Goal: Task Accomplishment & Management: Use online tool/utility

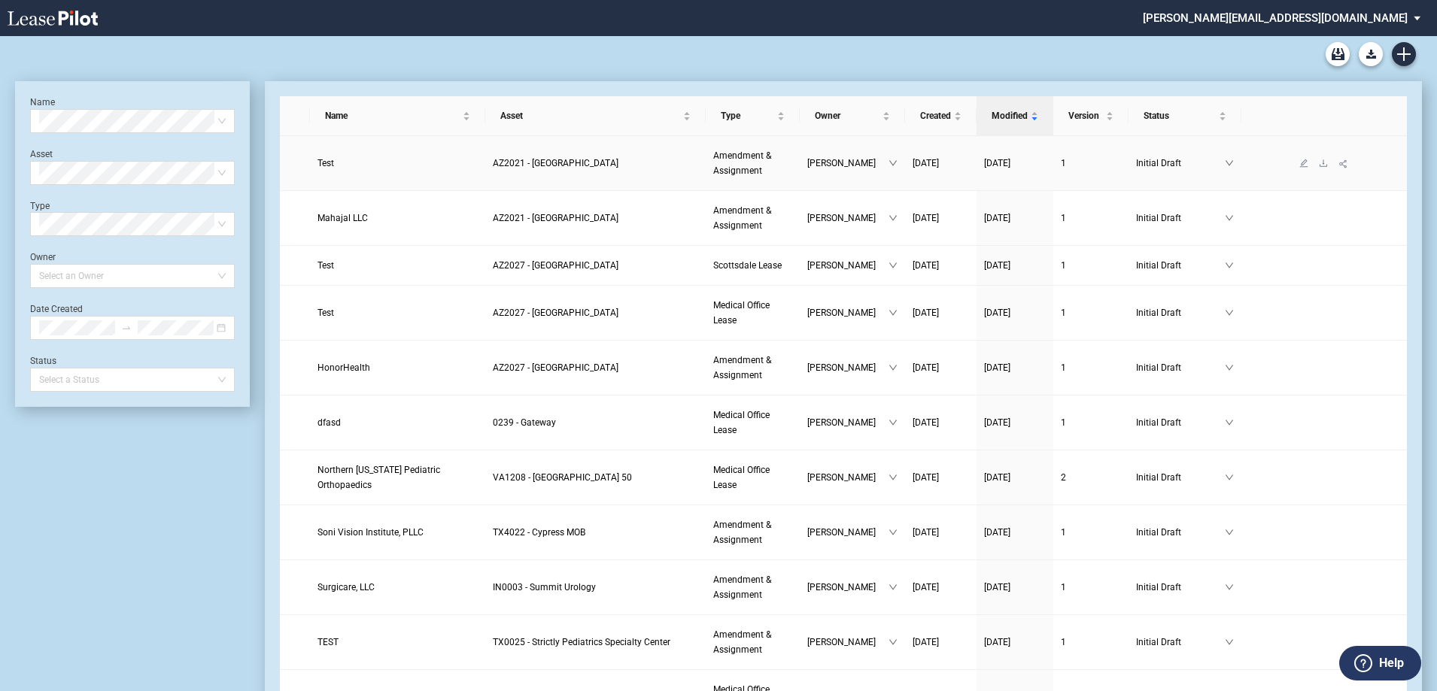
click at [323, 163] on span "Test" at bounding box center [325, 163] width 17 height 11
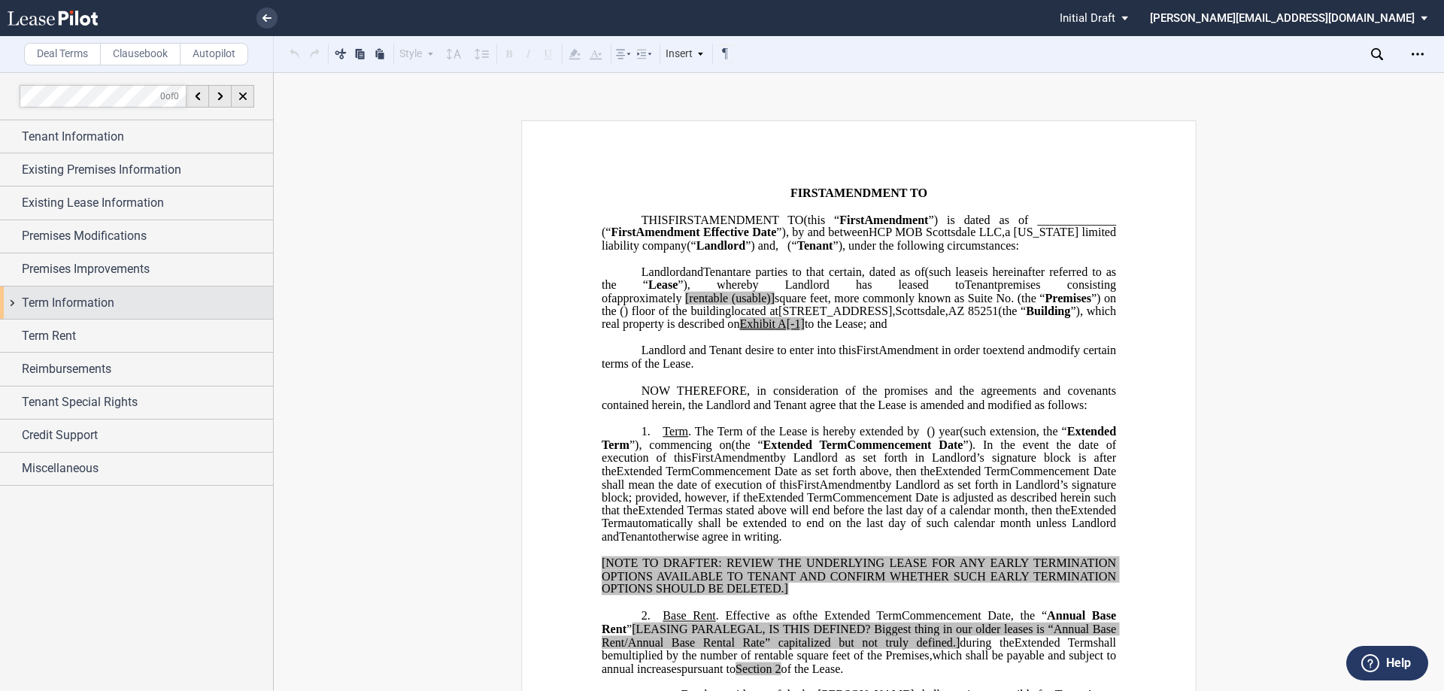
click at [10, 299] on div "Term Information" at bounding box center [136, 303] width 273 height 32
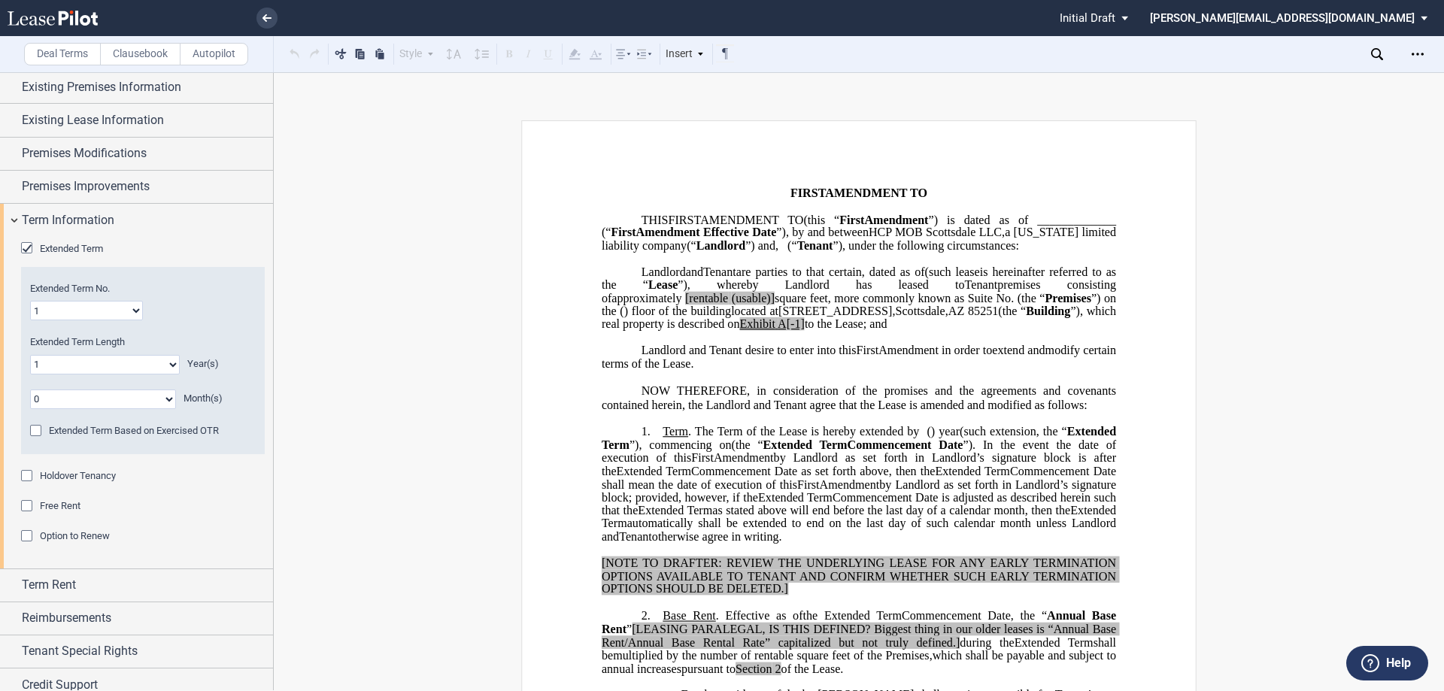
scroll to position [127, 0]
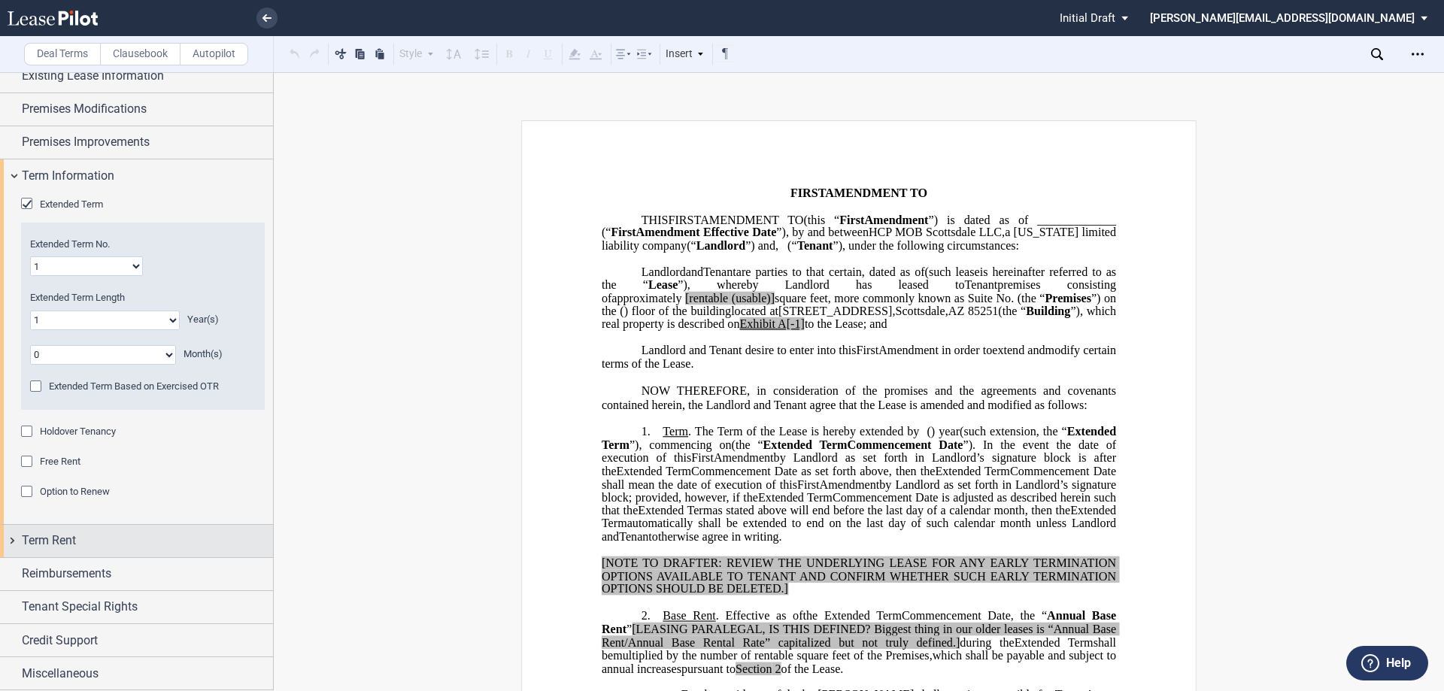
click at [14, 539] on div "Term Rent" at bounding box center [136, 541] width 273 height 32
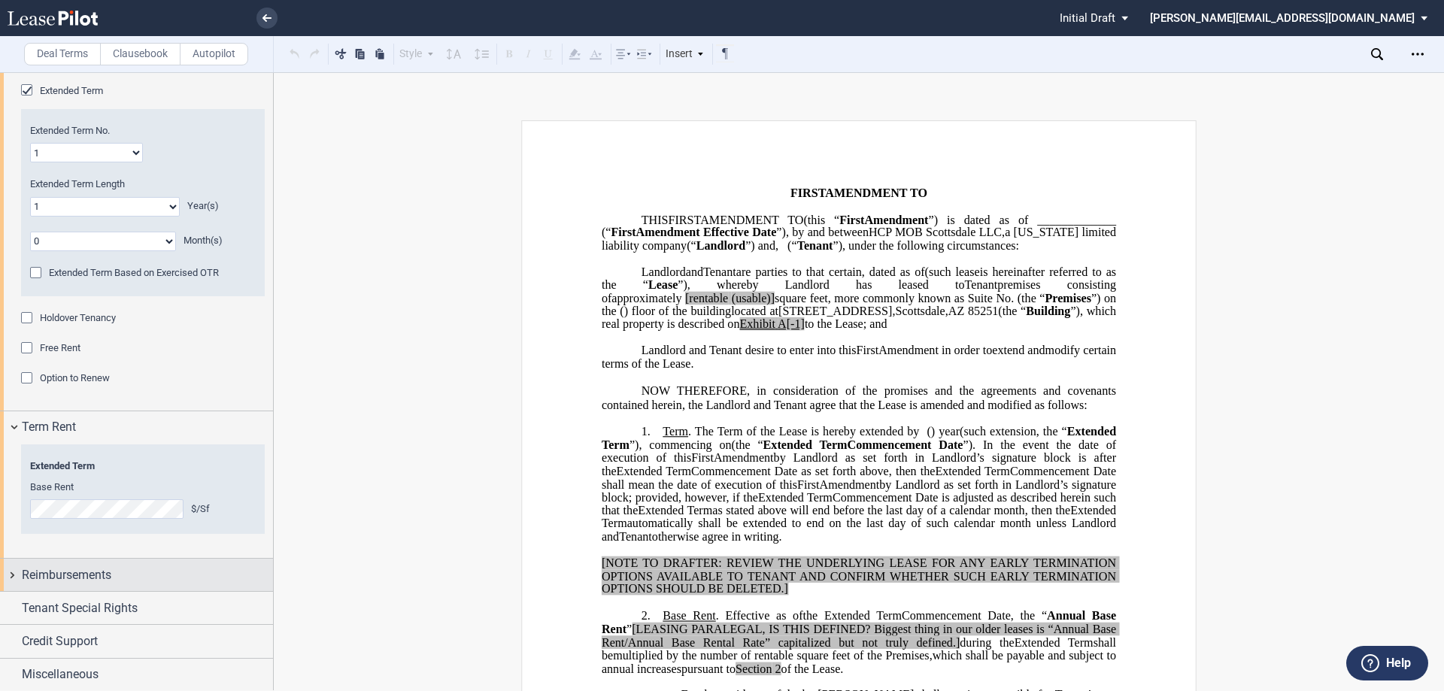
scroll to position [242, 0]
click at [12, 573] on div "Reimbursements" at bounding box center [136, 573] width 273 height 32
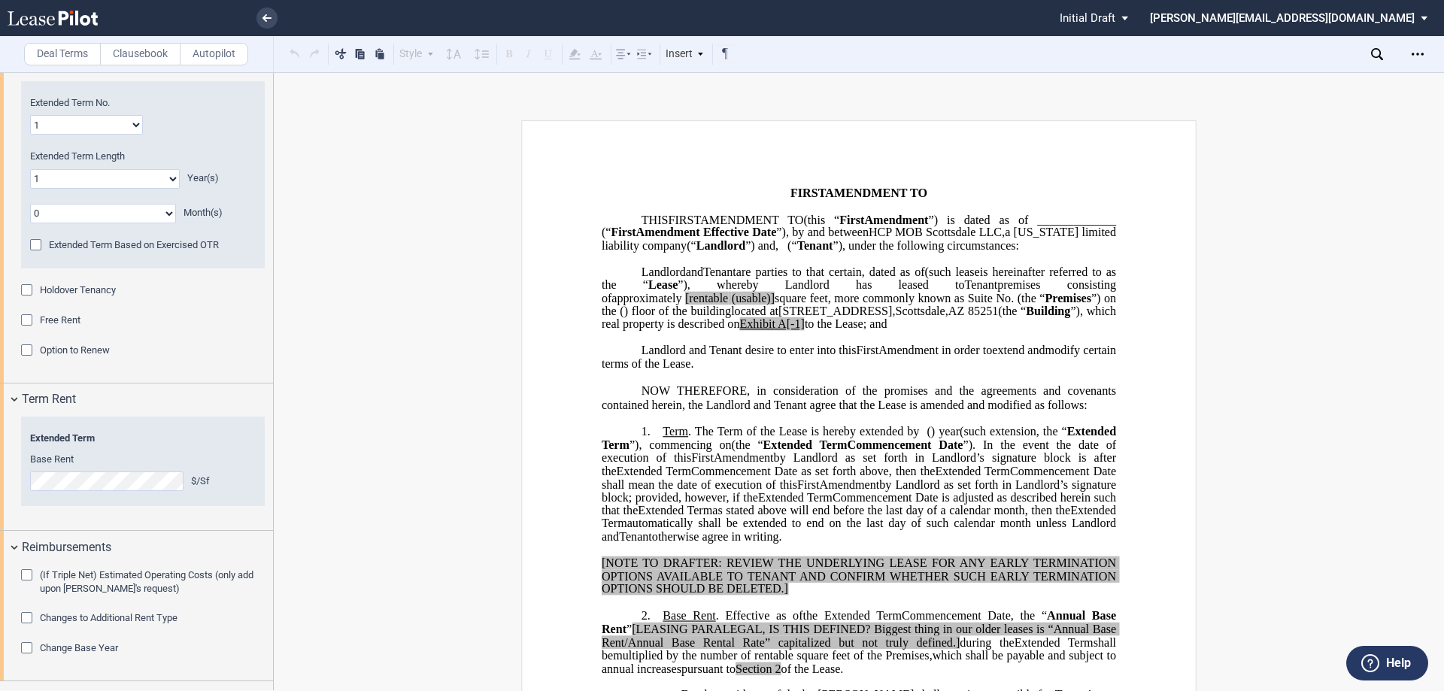
scroll to position [359, 0]
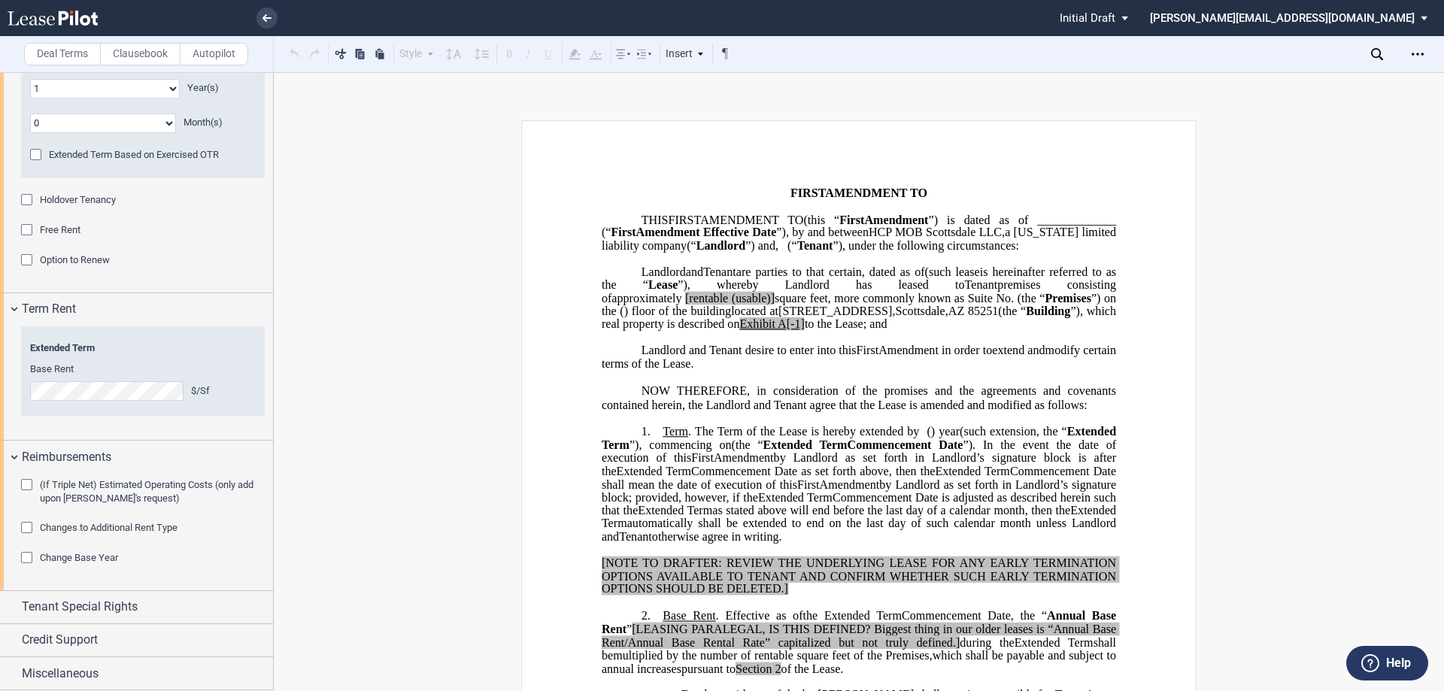
click at [26, 561] on div "Change Base Year" at bounding box center [28, 559] width 15 height 15
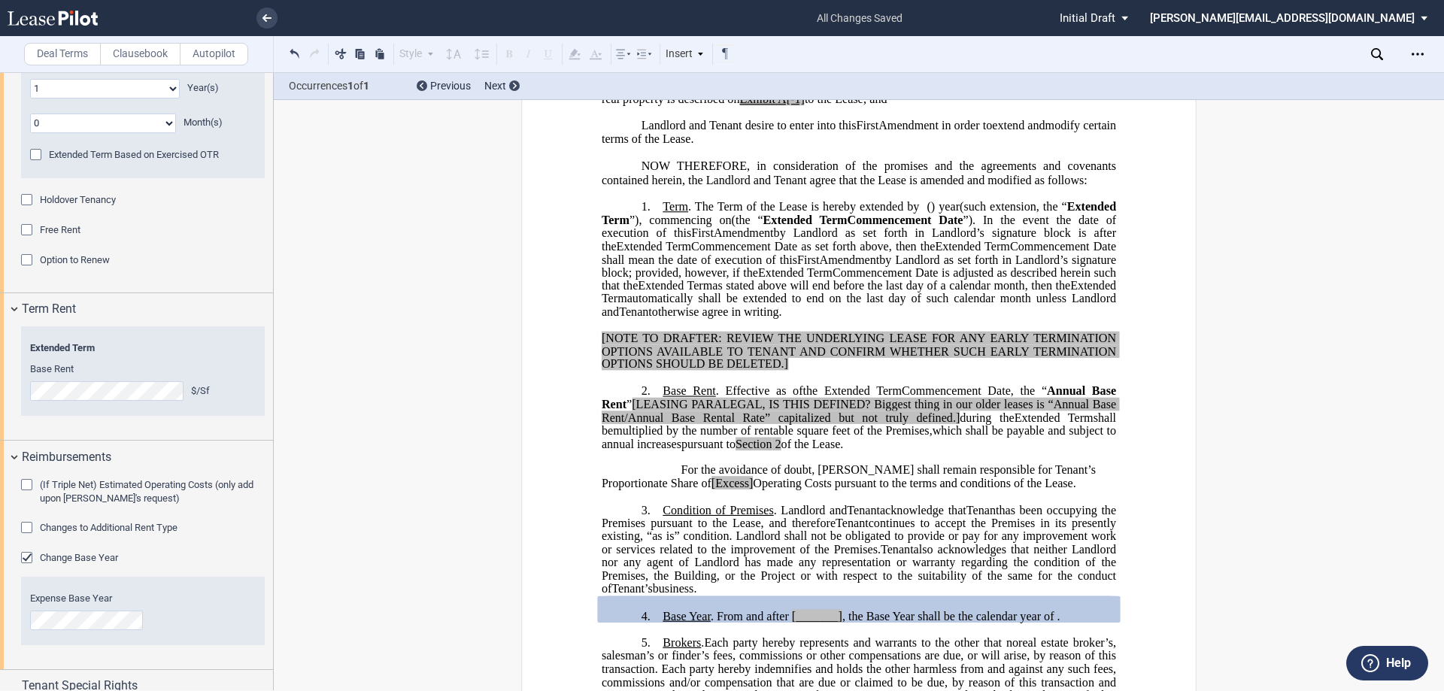
scroll to position [300, 0]
